Goal: Transaction & Acquisition: Subscribe to service/newsletter

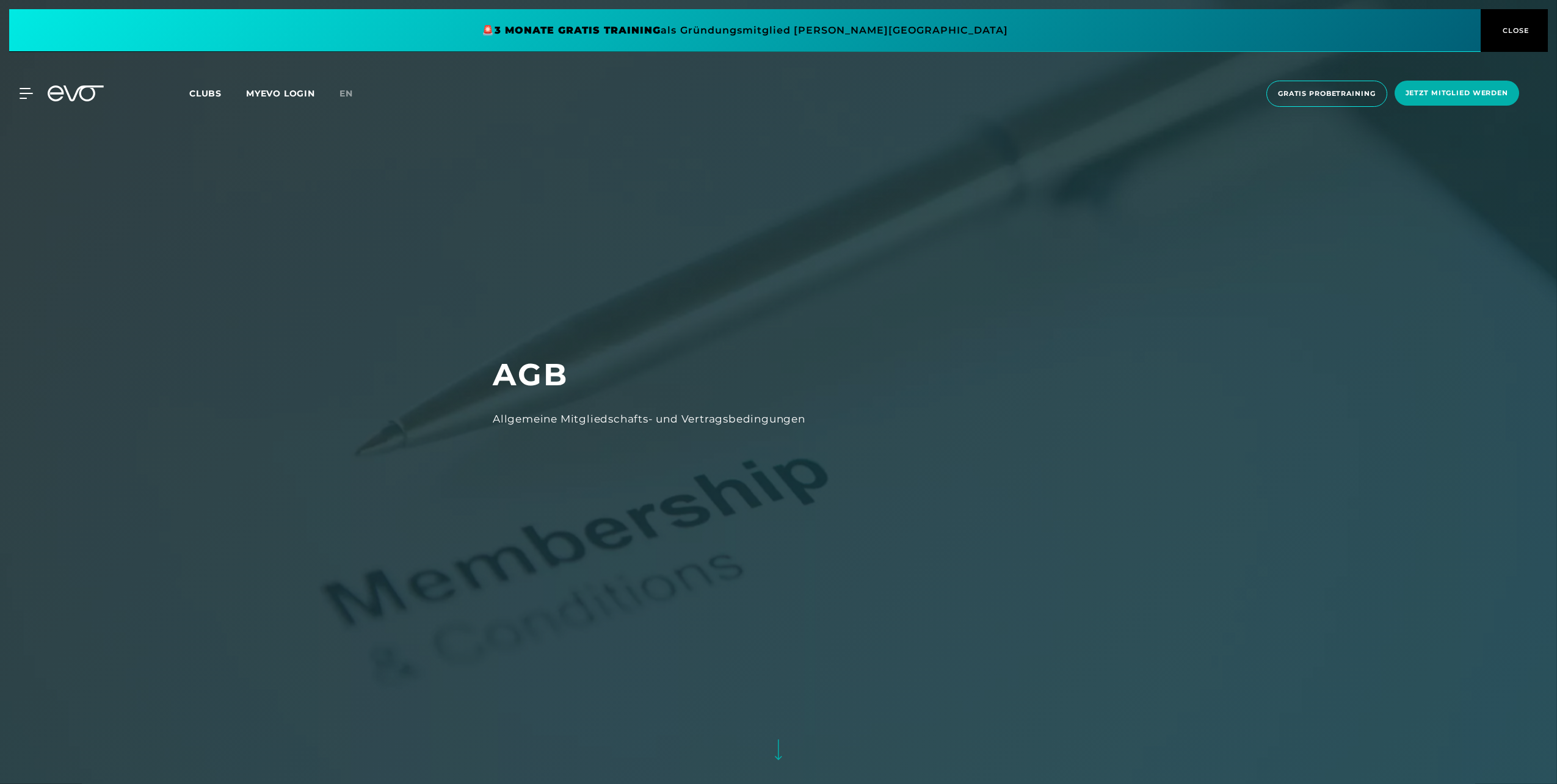
click at [70, 91] on icon at bounding box center [76, 93] width 56 height 16
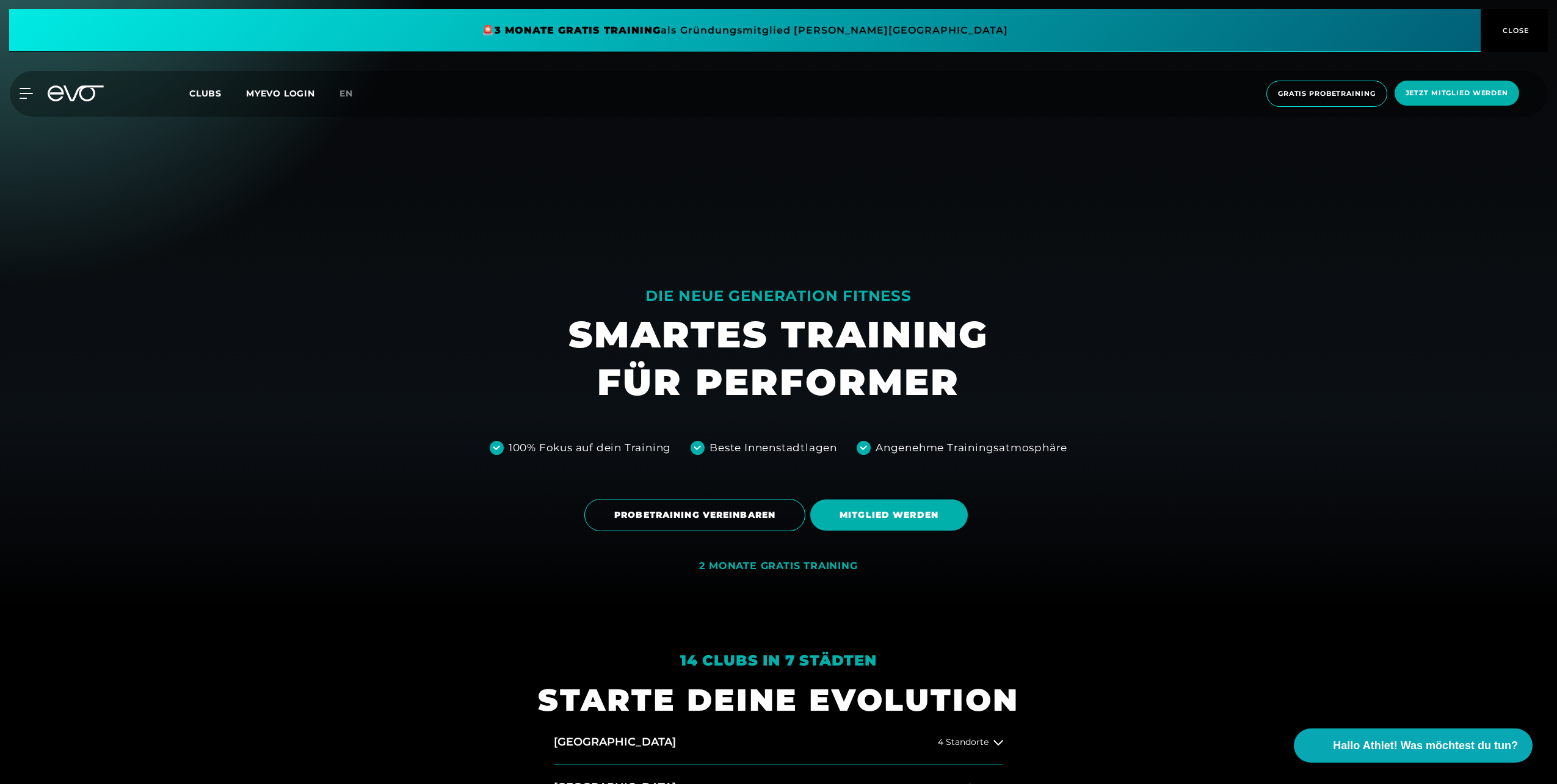
scroll to position [183, 0]
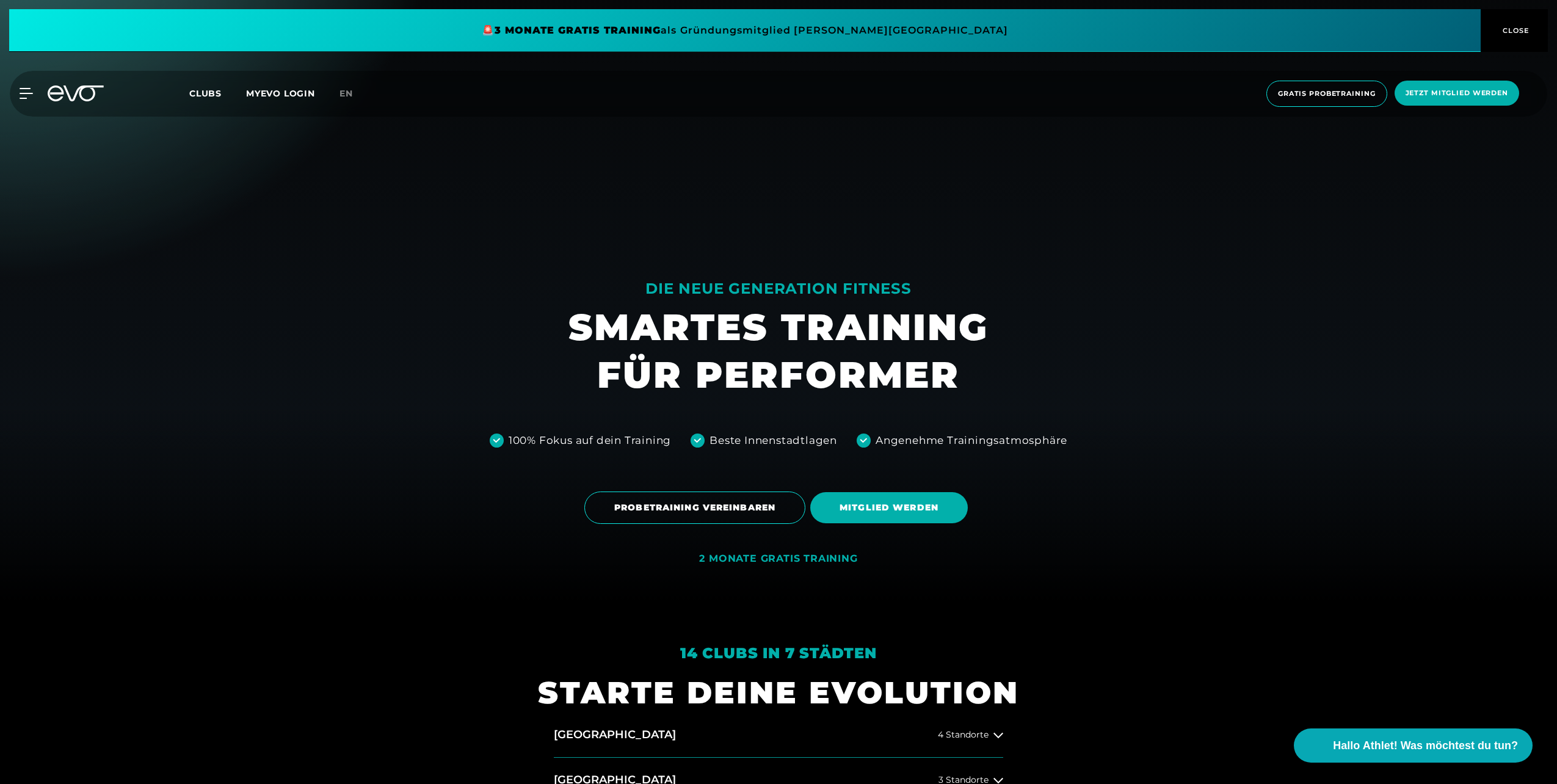
click at [899, 513] on span "MITGLIED WERDEN" at bounding box center [888, 508] width 99 height 13
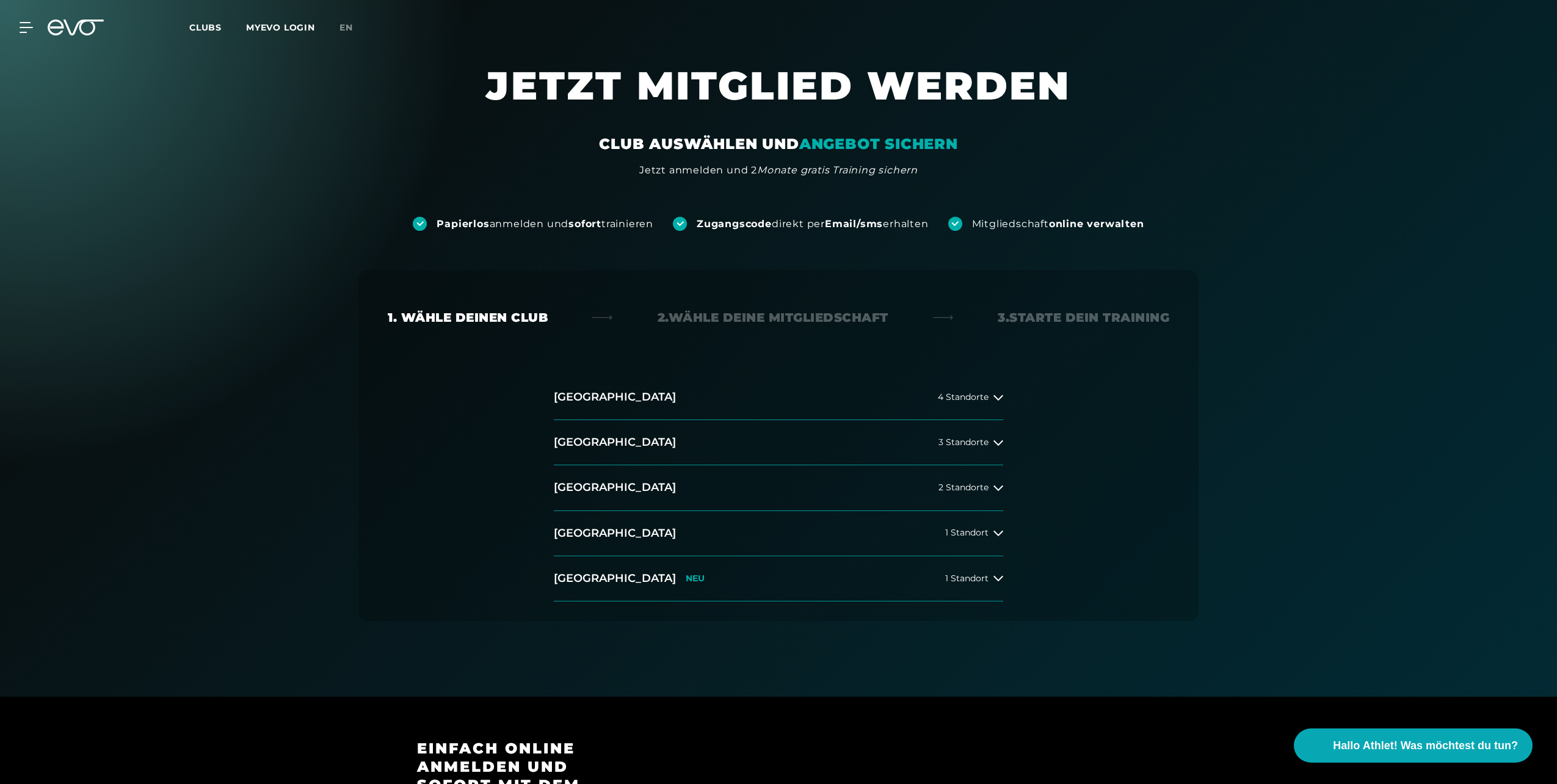
click at [986, 476] on button "Düsseldorf 2 Standorte" at bounding box center [778, 487] width 450 height 45
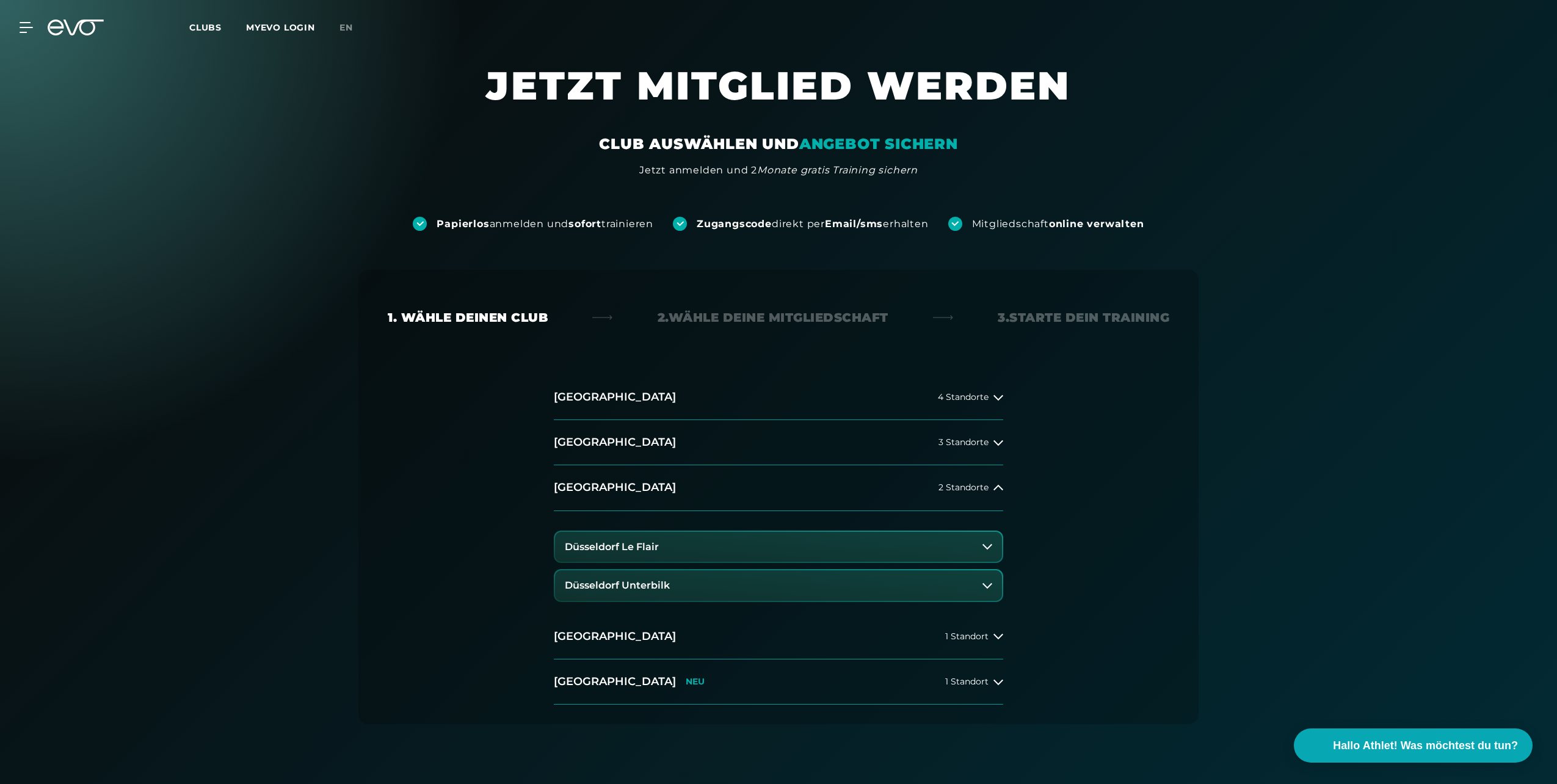
click at [671, 548] on button "Düsseldorf Le Flair" at bounding box center [778, 547] width 447 height 31
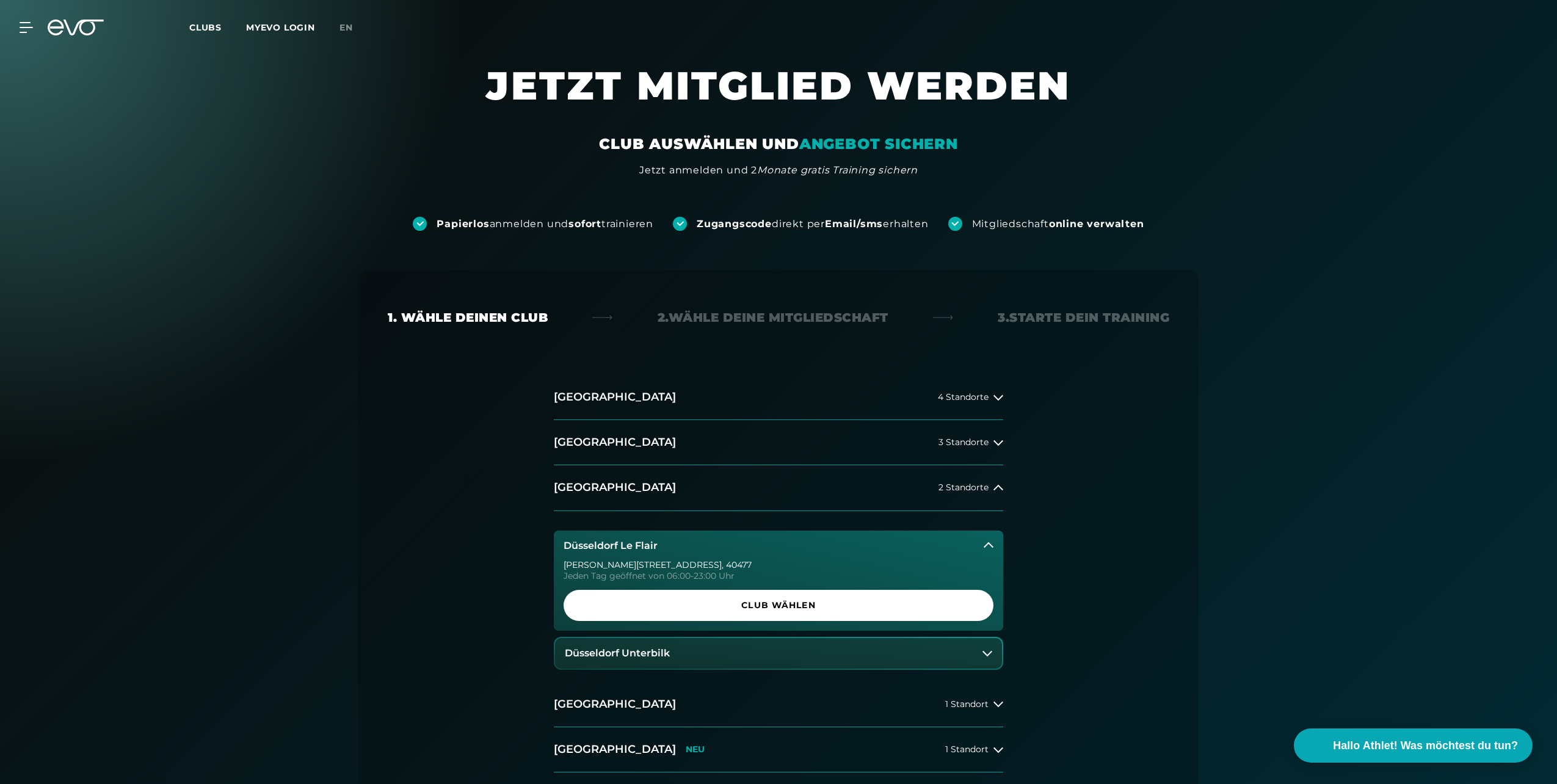
click at [802, 599] on span "Club wählen" at bounding box center [778, 605] width 371 height 13
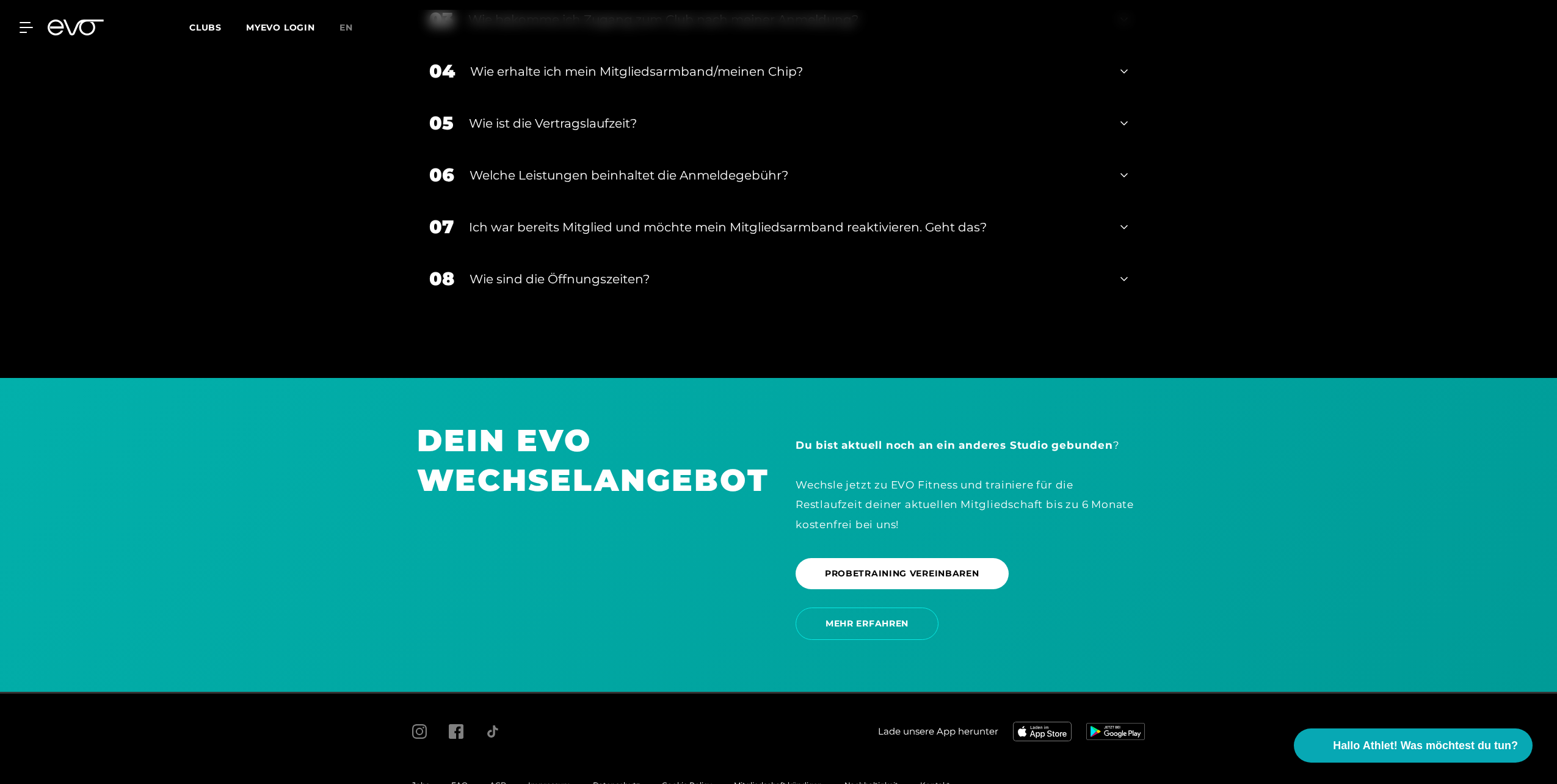
scroll to position [2590, 0]
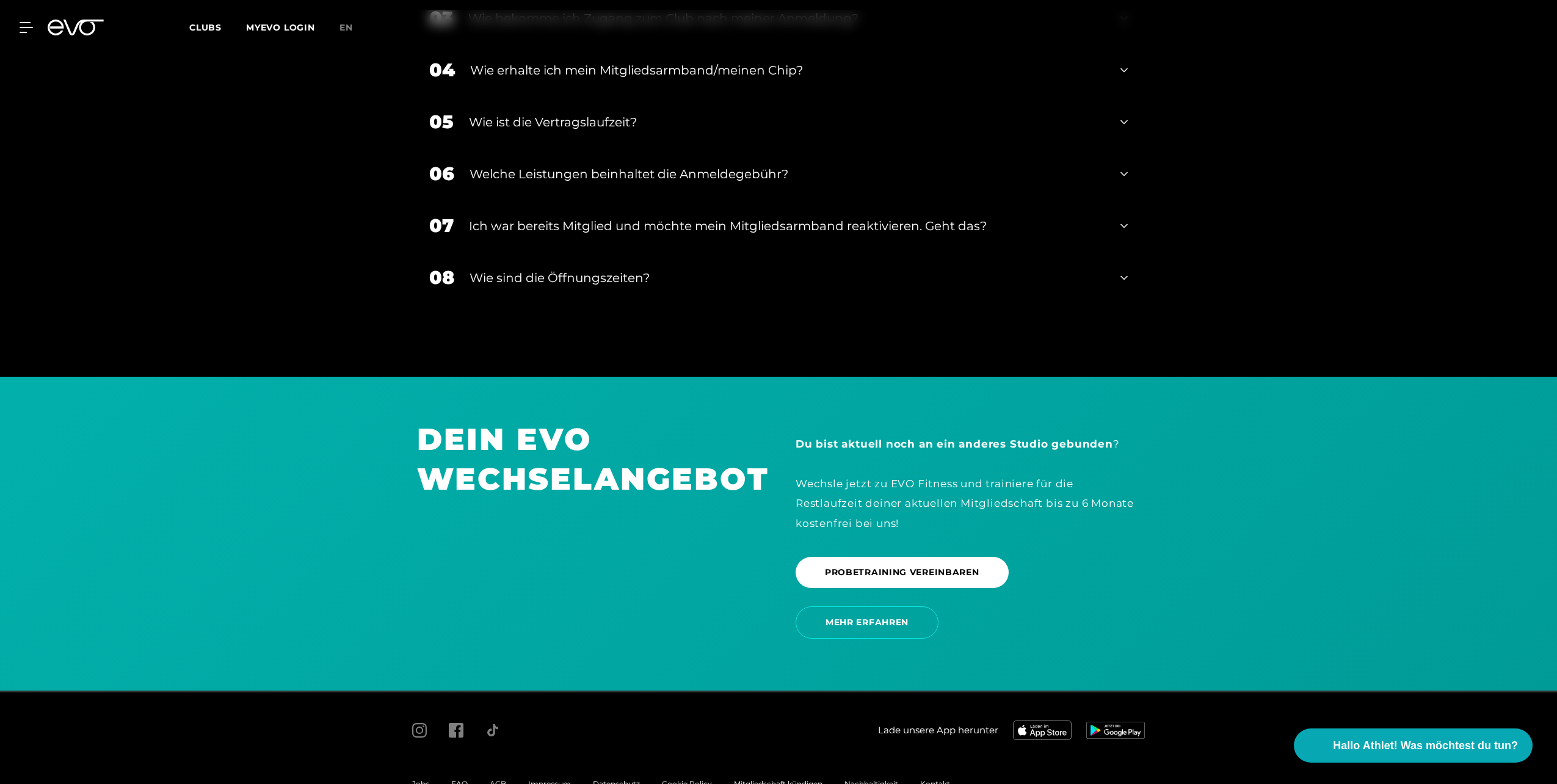
click at [983, 217] on div "Ich war bereits Mitglied und möchte mein Mitgliedsarmband reaktivieren. Geht da…" at bounding box center [788, 226] width 637 height 18
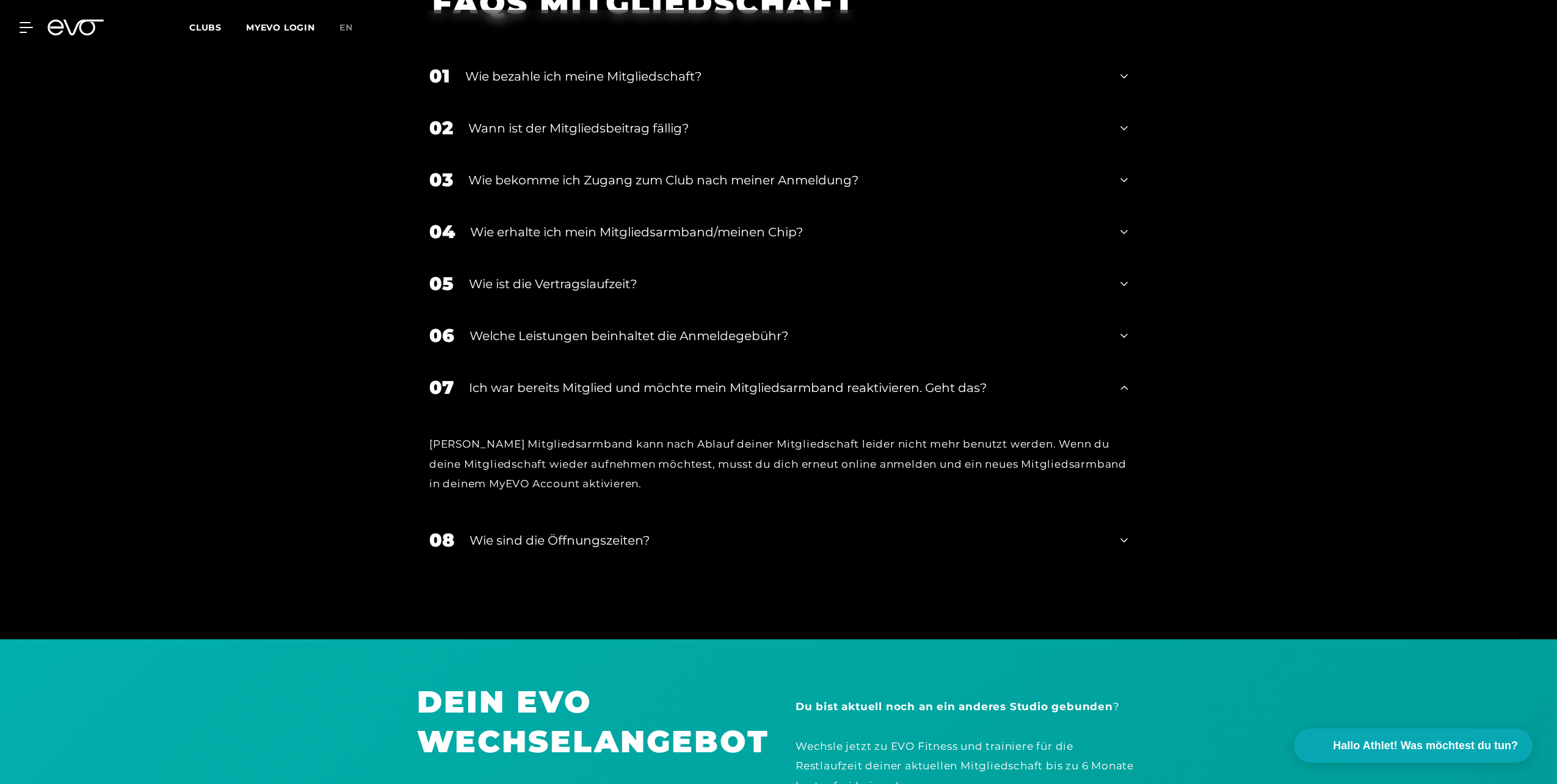
scroll to position [2407, 0]
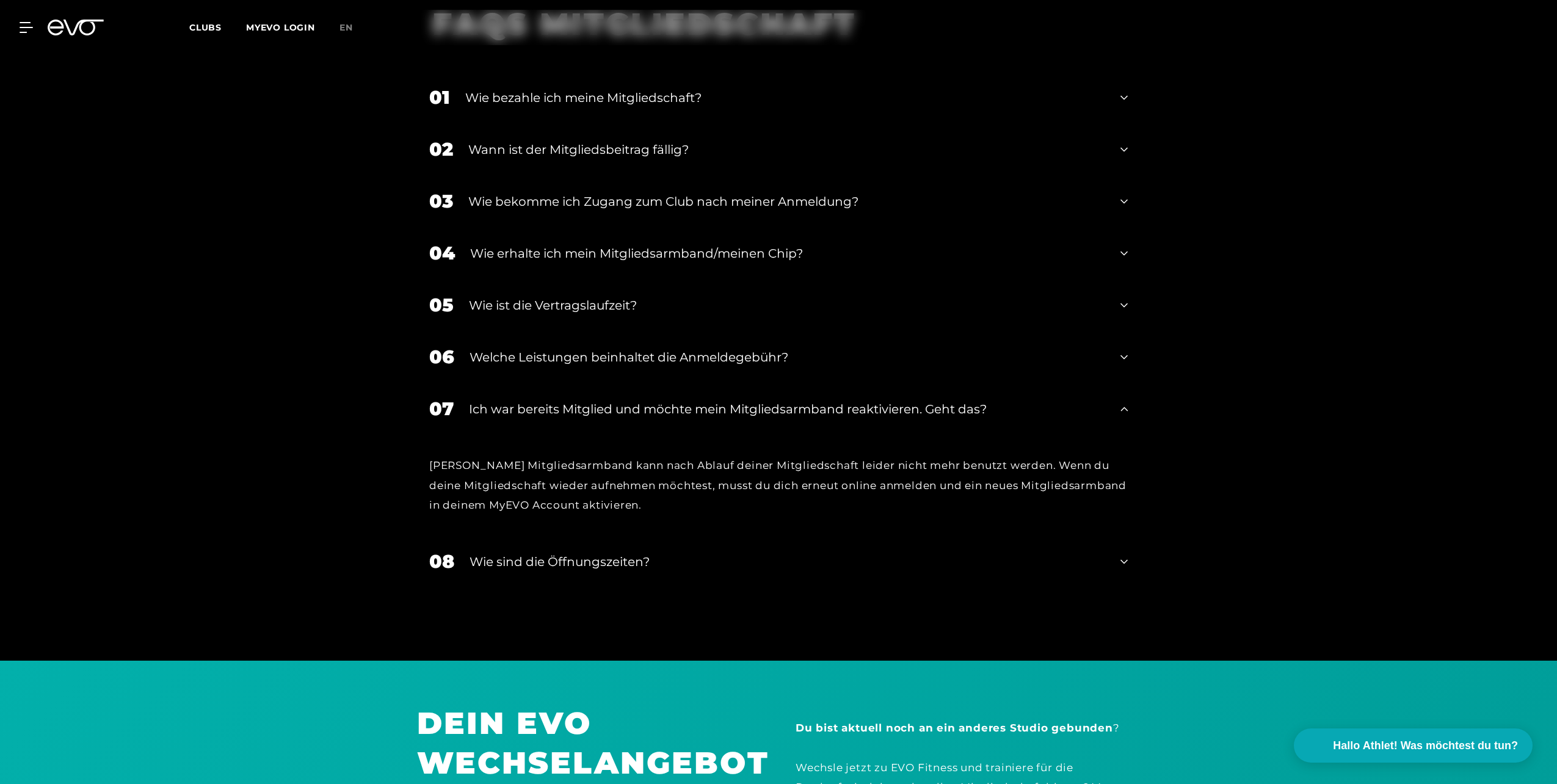
click at [788, 244] on div "Wie erhalte ich mein Mitgliedsarmband/meinen Chip?" at bounding box center [788, 253] width 635 height 18
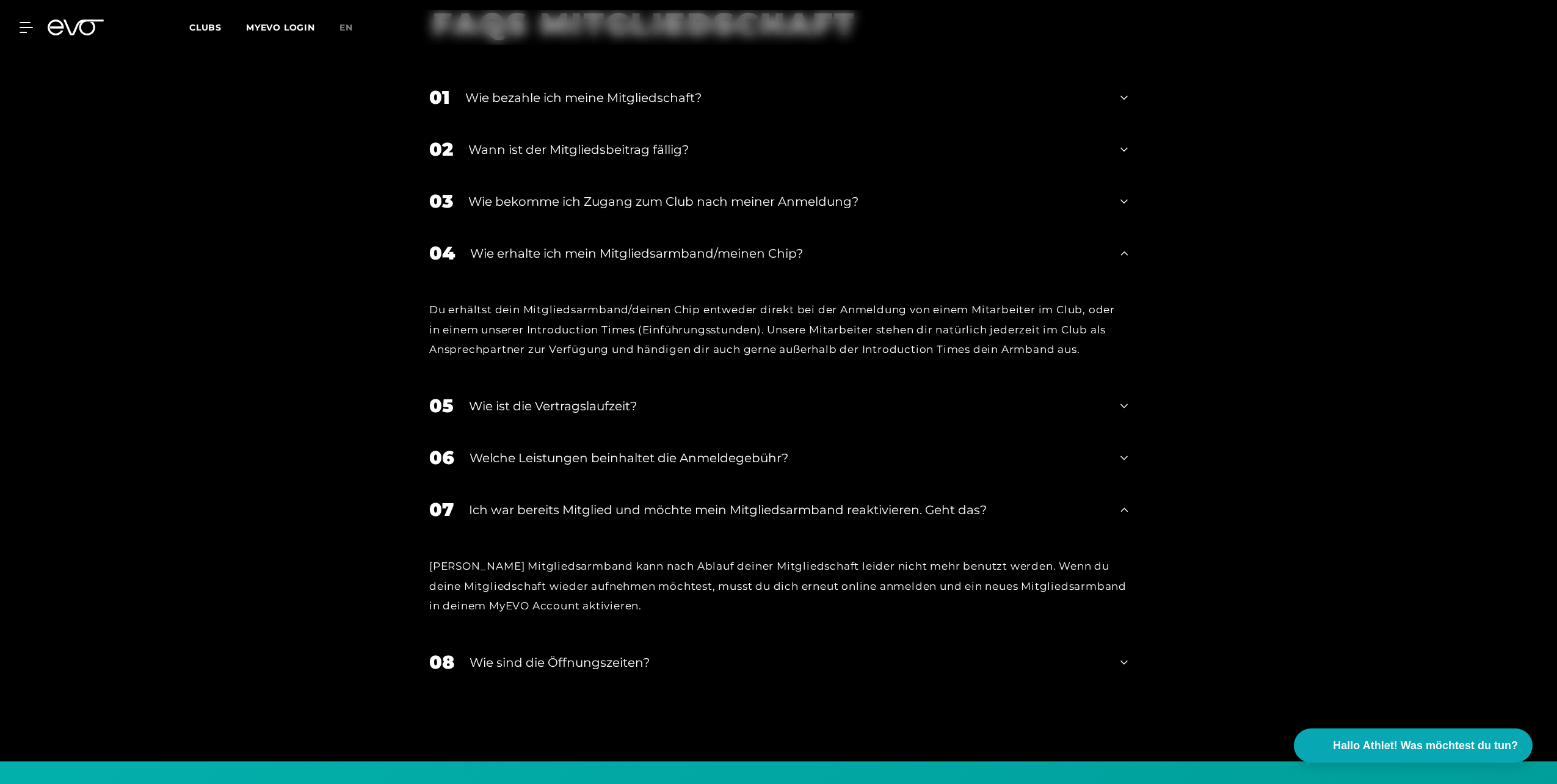
scroll to position [2812, 0]
